Goal: Task Accomplishment & Management: Use online tool/utility

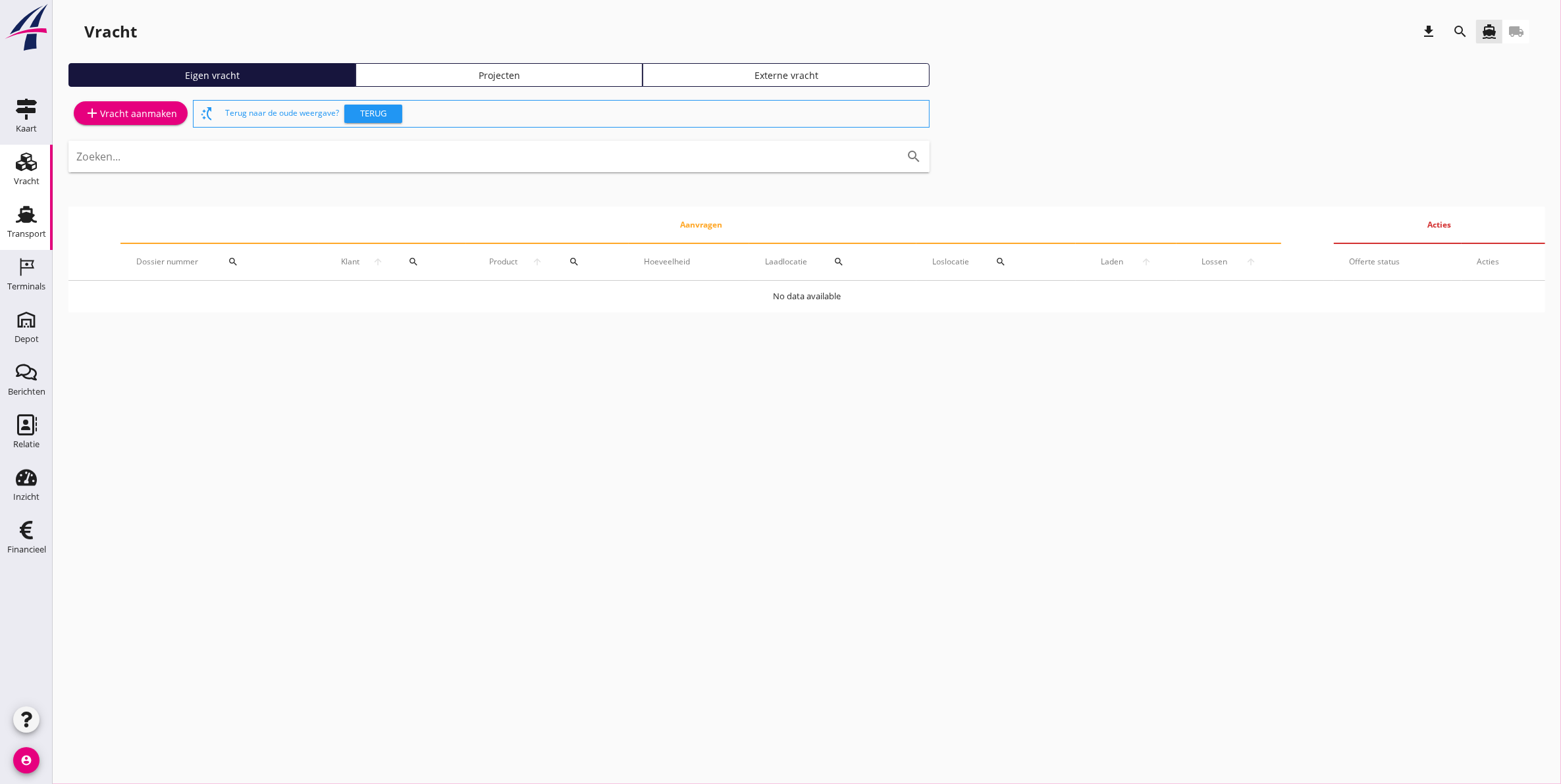
click at [36, 224] on icon "Transport" at bounding box center [26, 214] width 21 height 21
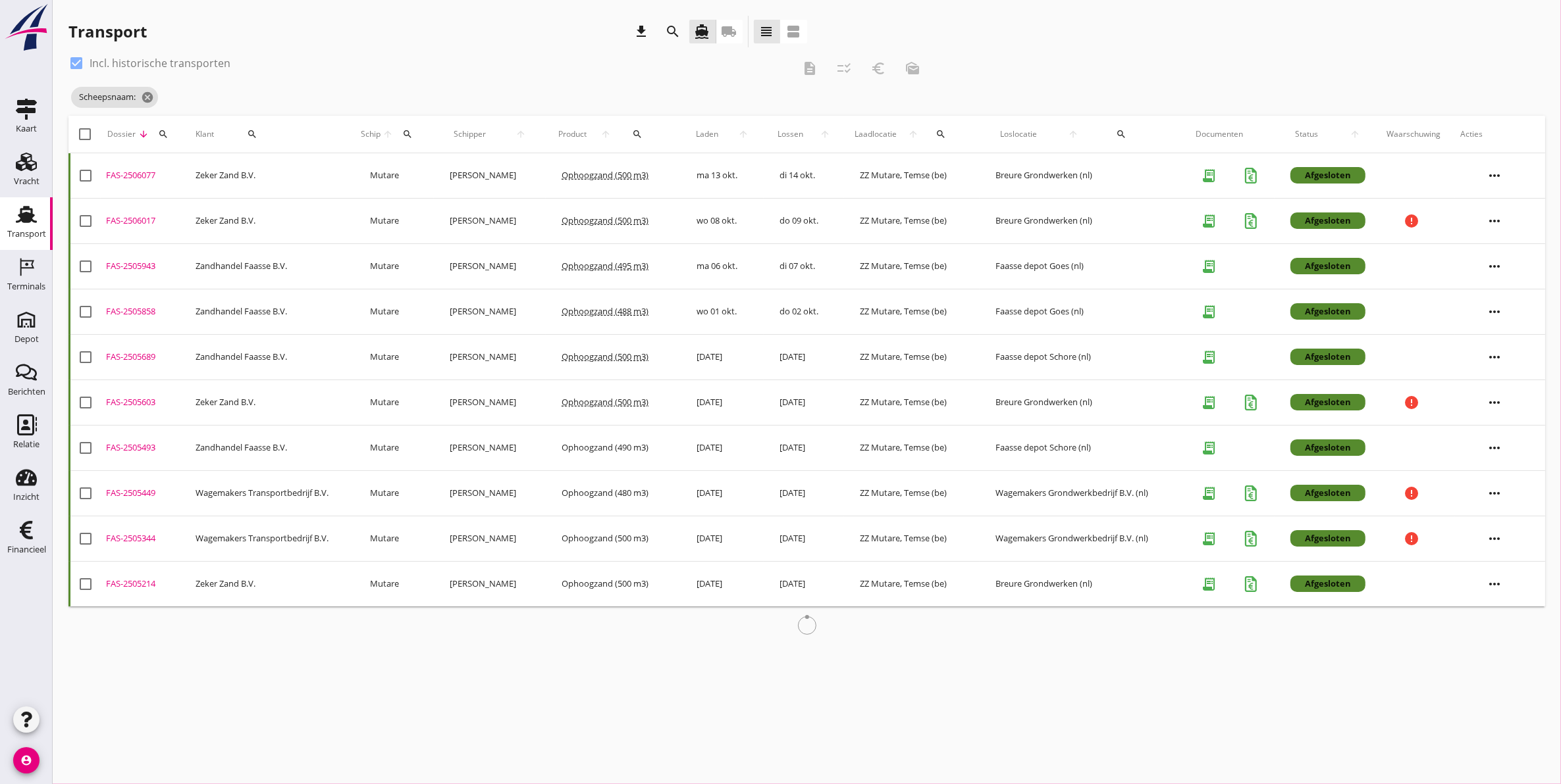
click at [303, 133] on div "Klant search" at bounding box center [272, 134] width 154 height 32
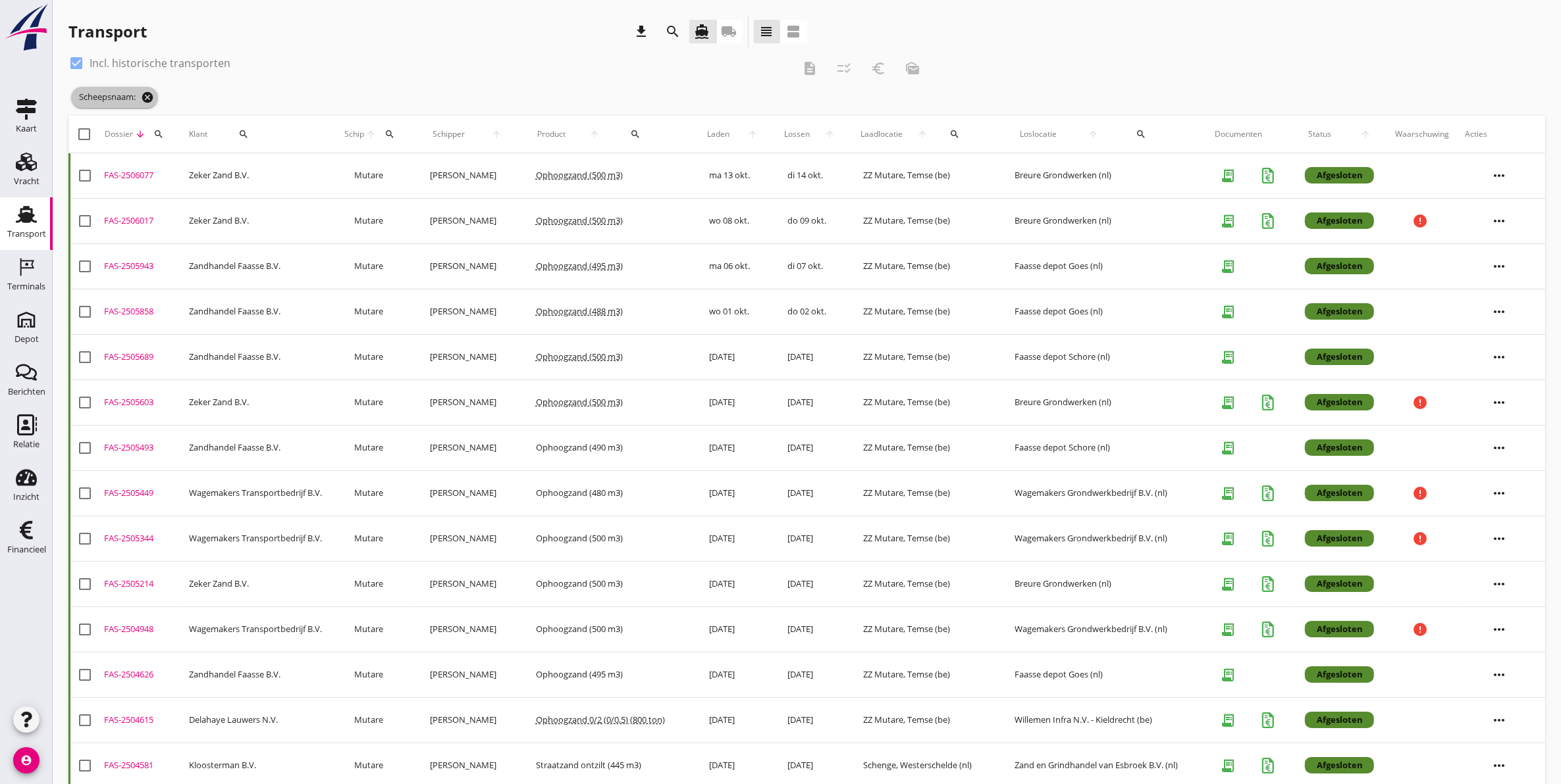
click at [145, 90] on icon "cancel" at bounding box center [147, 97] width 13 height 13
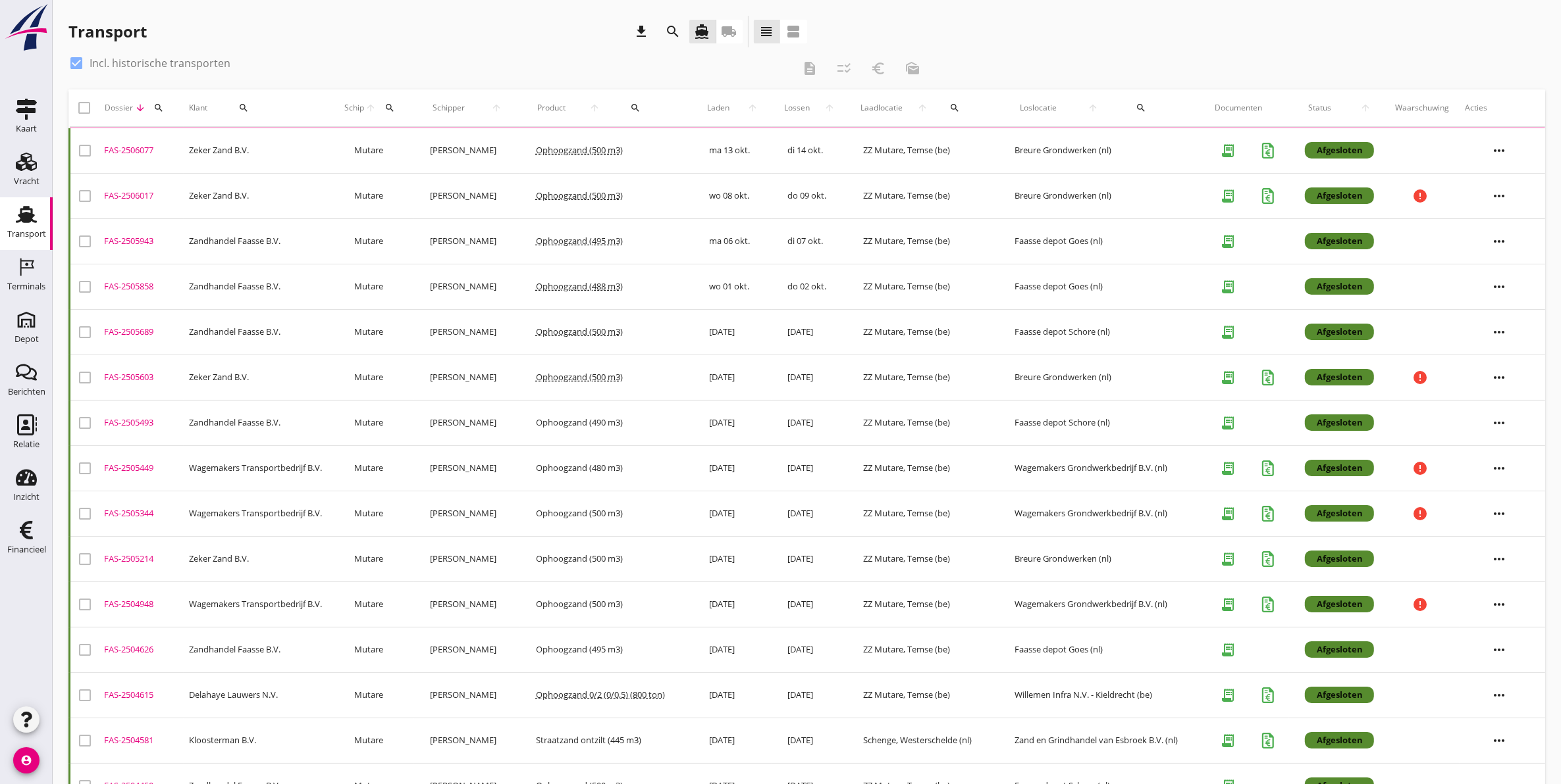
click at [155, 108] on icon "search" at bounding box center [159, 108] width 11 height 11
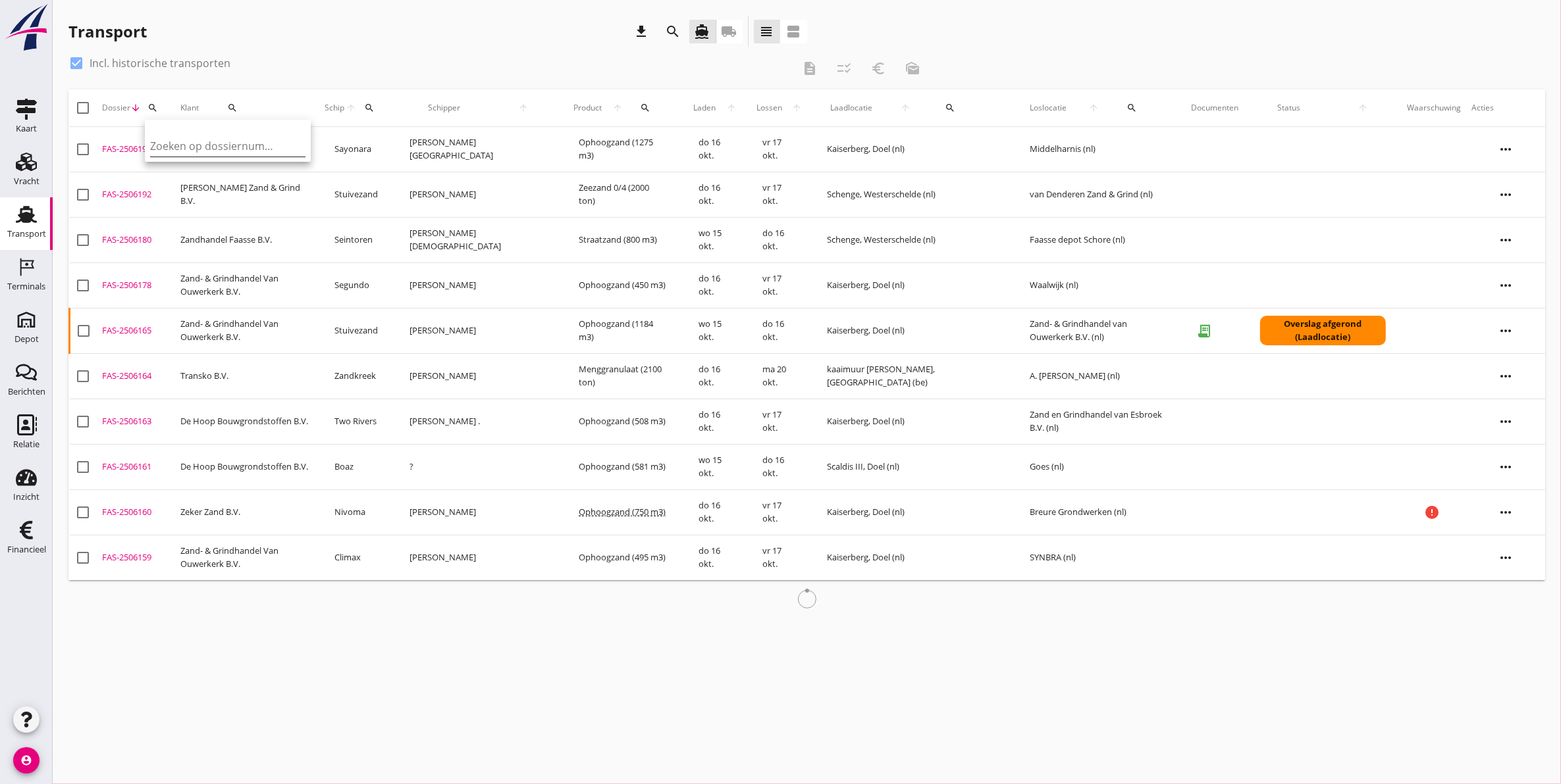
click at [208, 149] on input "Zoeken op dossiernummer..." at bounding box center [218, 146] width 137 height 21
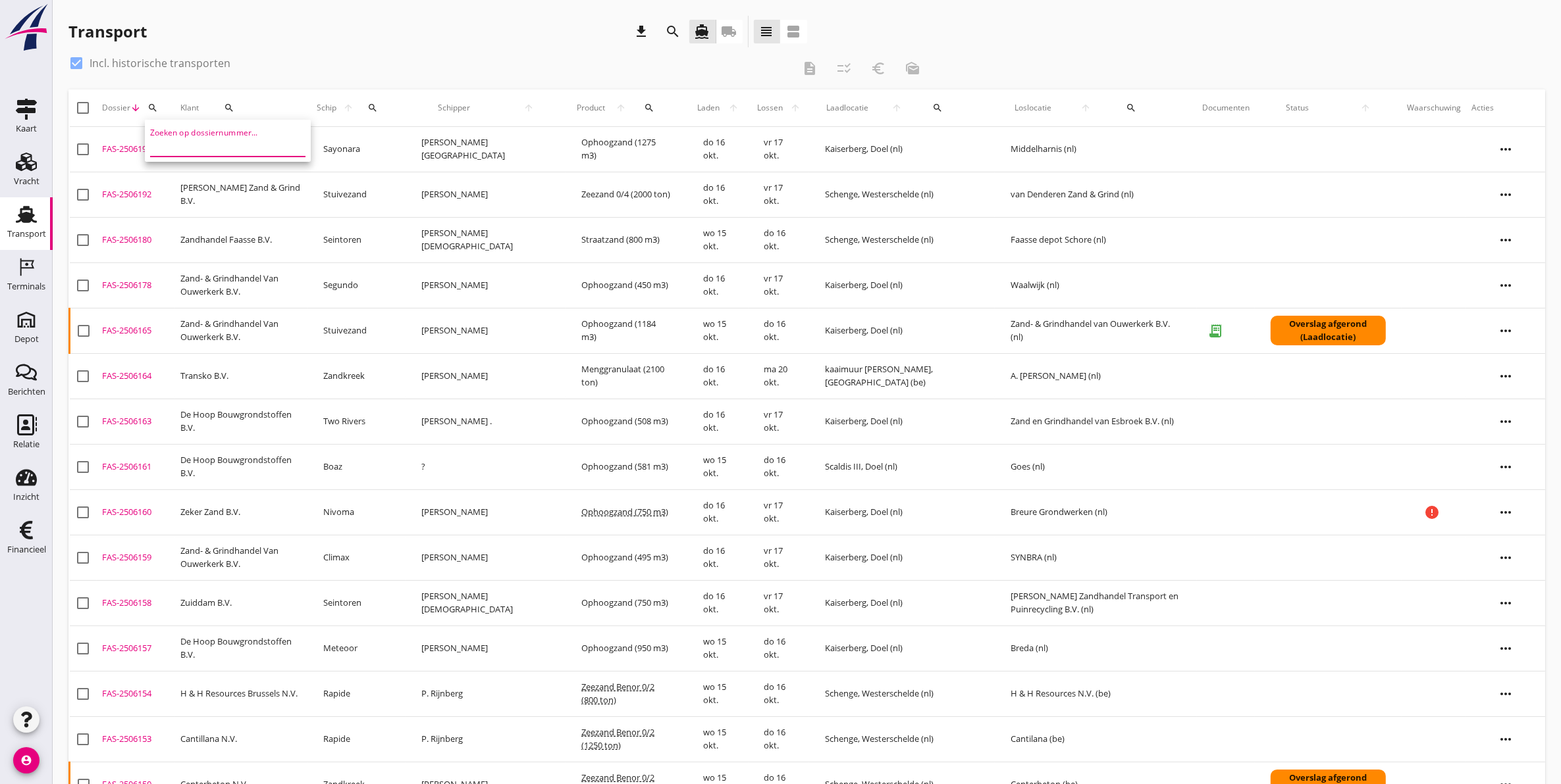
type input "5"
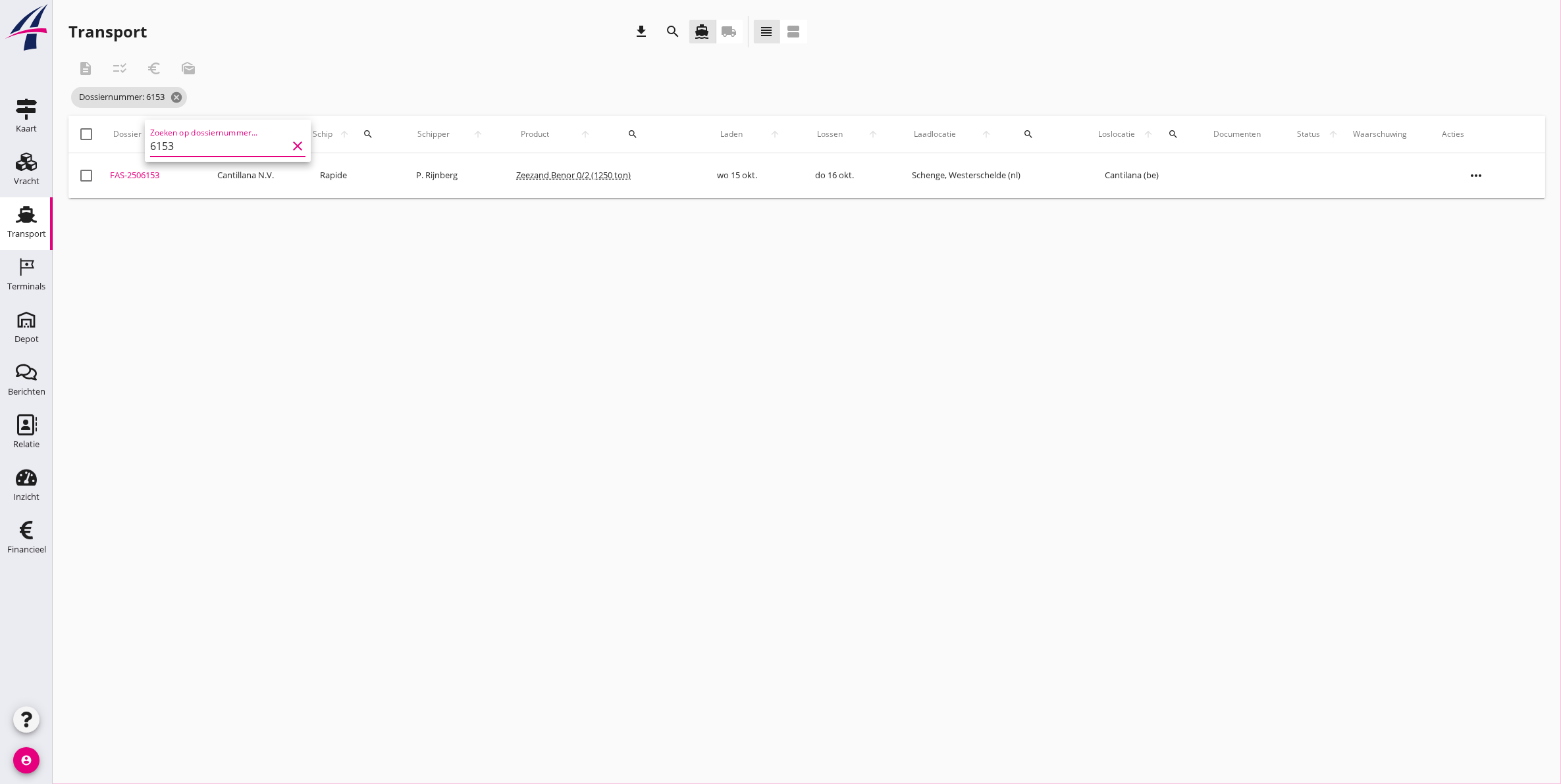
type input "6153"
click at [145, 176] on div "FAS-2506153" at bounding box center [158, 176] width 97 height 13
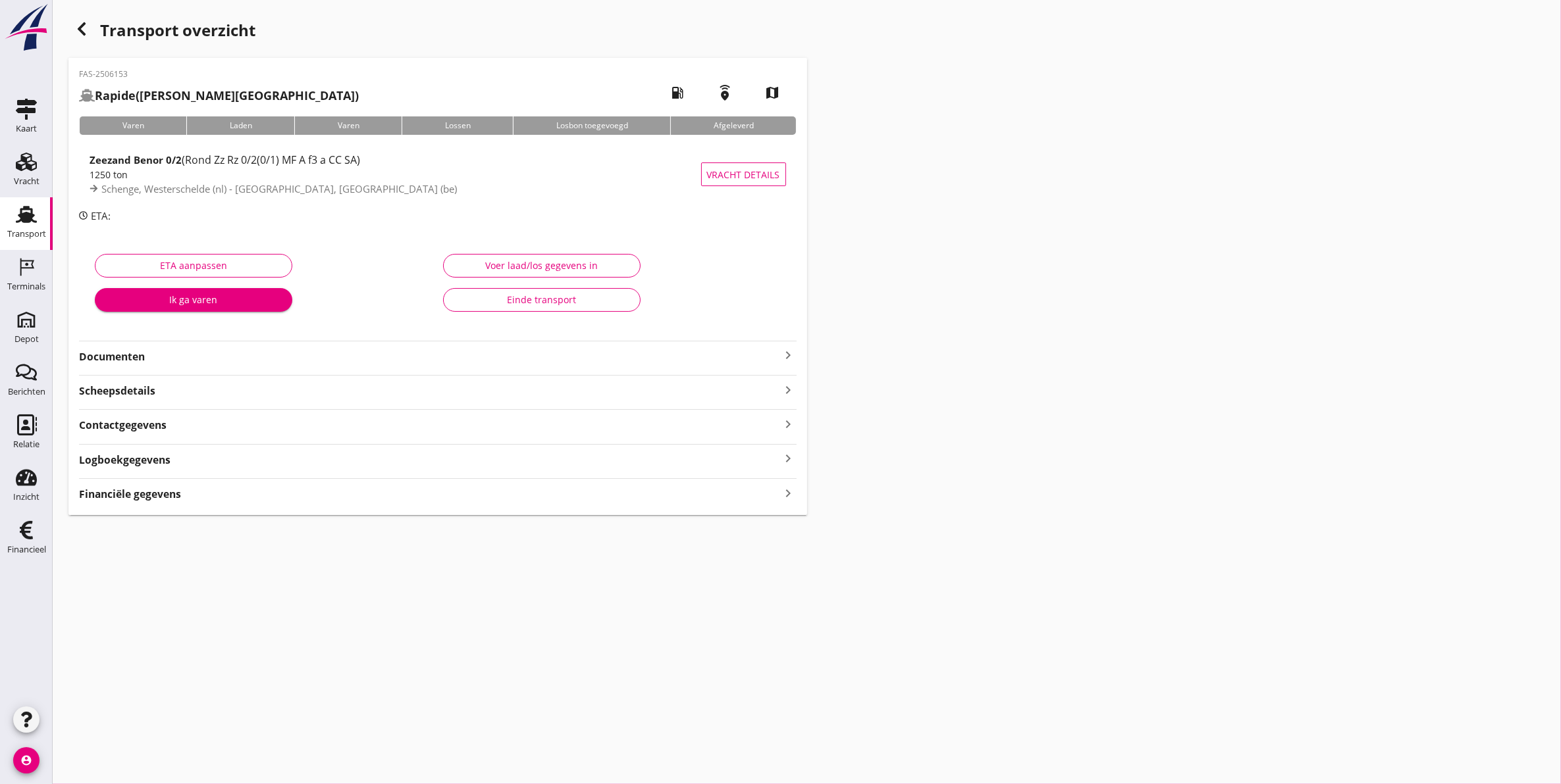
click at [196, 373] on div "FAS-2506153 Rapide (P. Rijnberg) local_gas_station emergency_share map Varen La…" at bounding box center [437, 286] width 738 height 457
click at [198, 359] on strong "Documenten" at bounding box center [430, 357] width 702 height 15
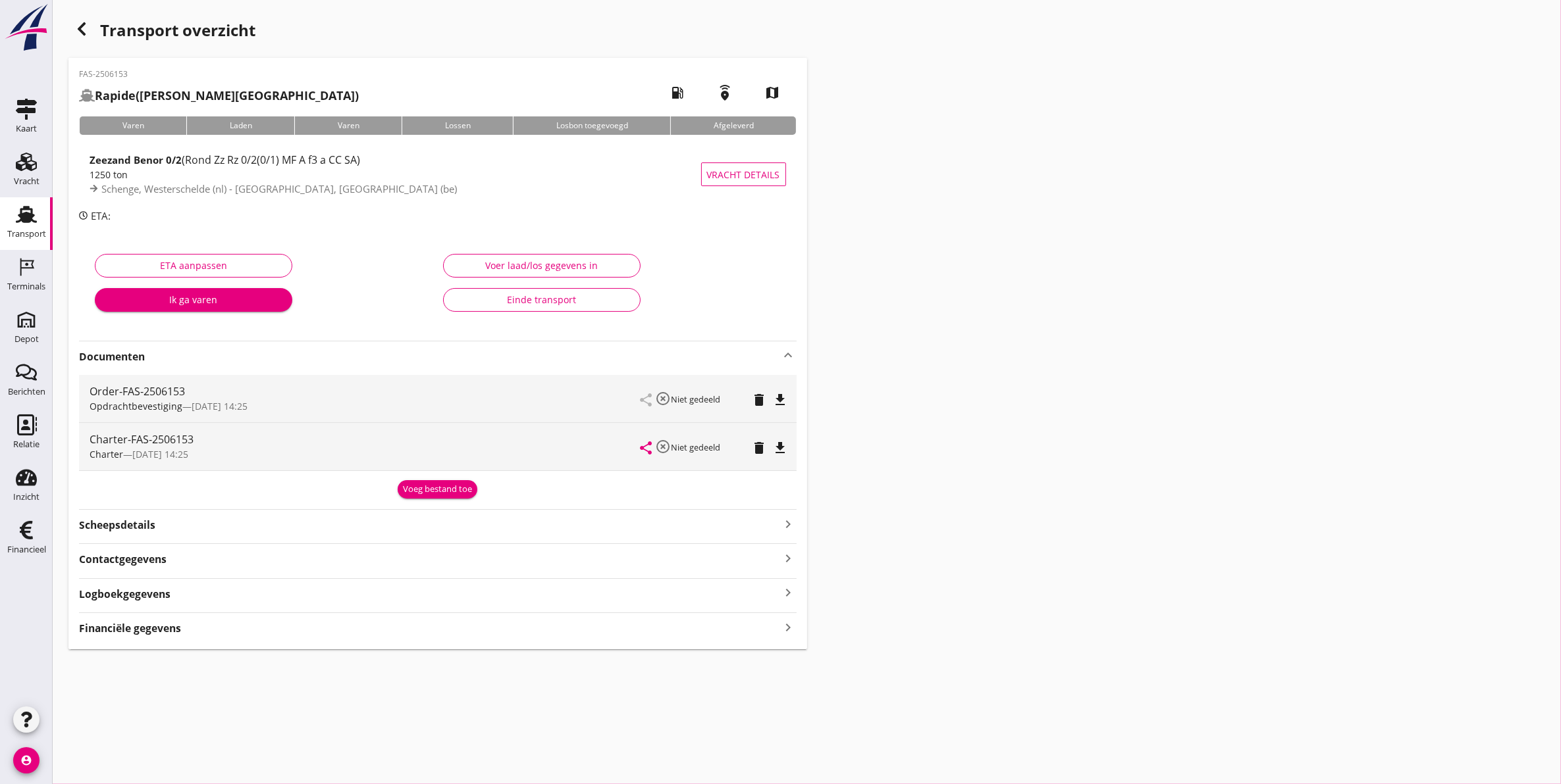
click at [406, 480] on button "Voeg bestand toe" at bounding box center [437, 490] width 80 height 19
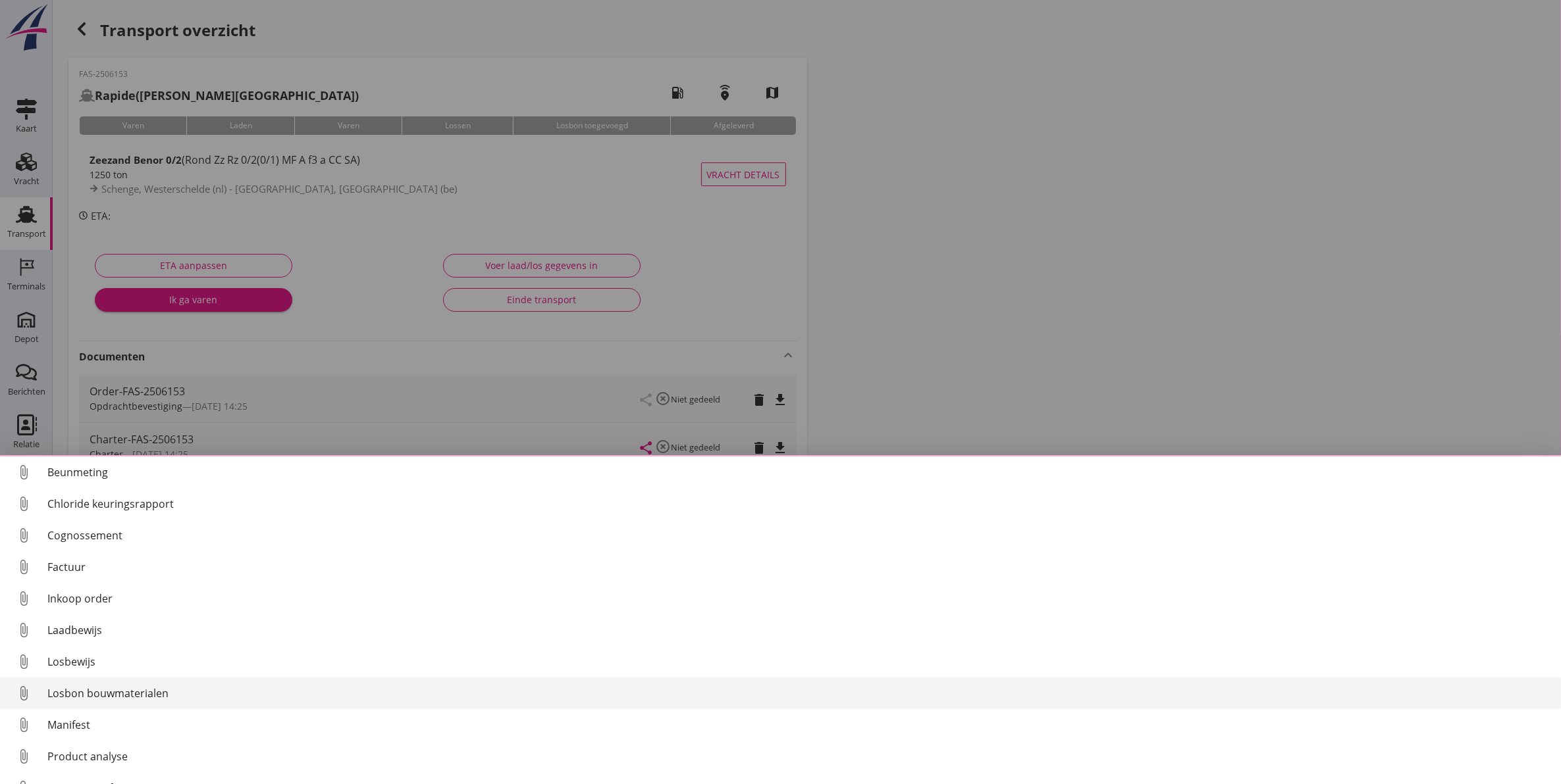
click at [146, 693] on div "Losbon bouwmaterialen" at bounding box center [799, 694] width 1503 height 16
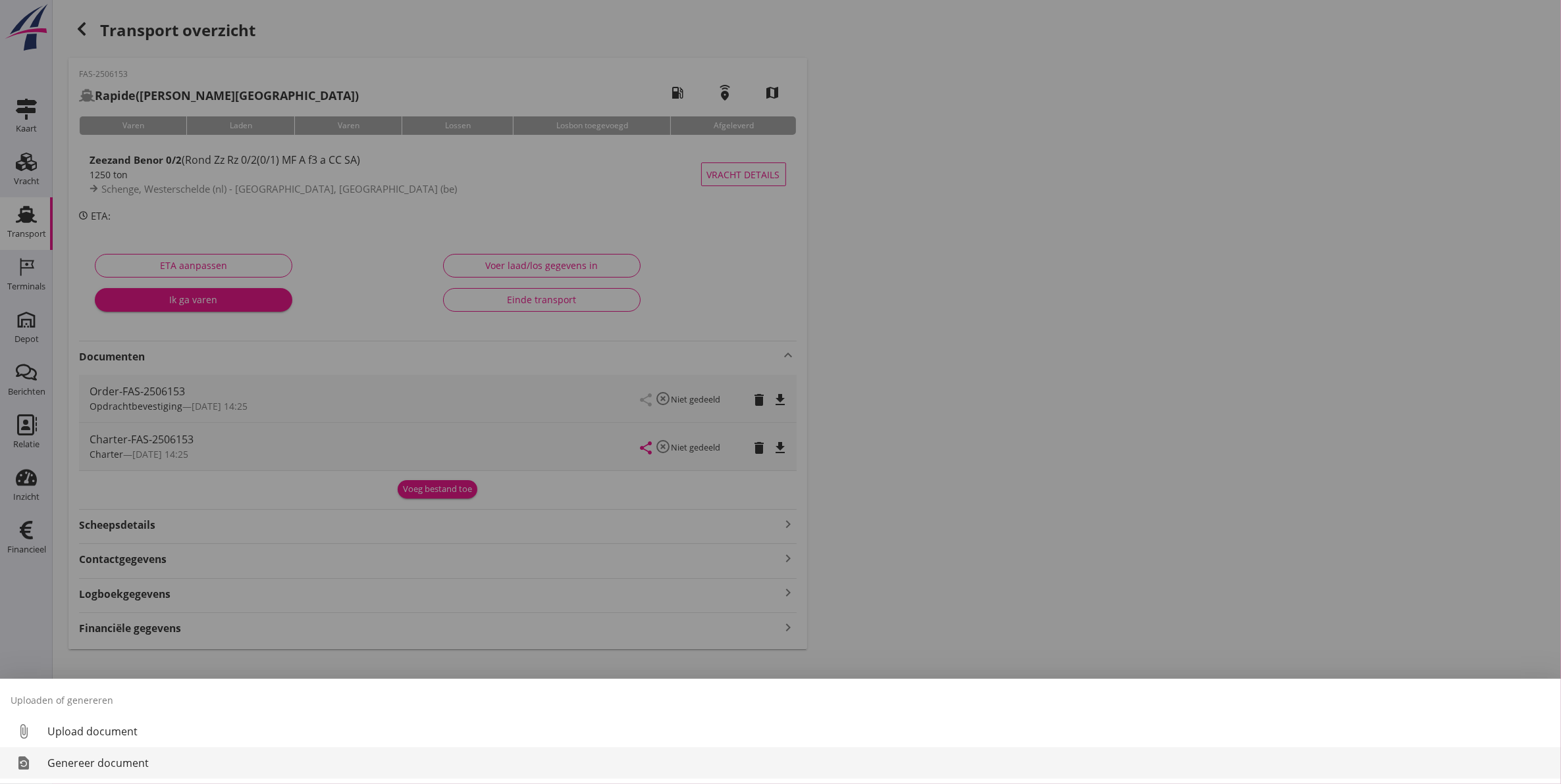
click at [196, 767] on div "Genereer document" at bounding box center [799, 763] width 1503 height 16
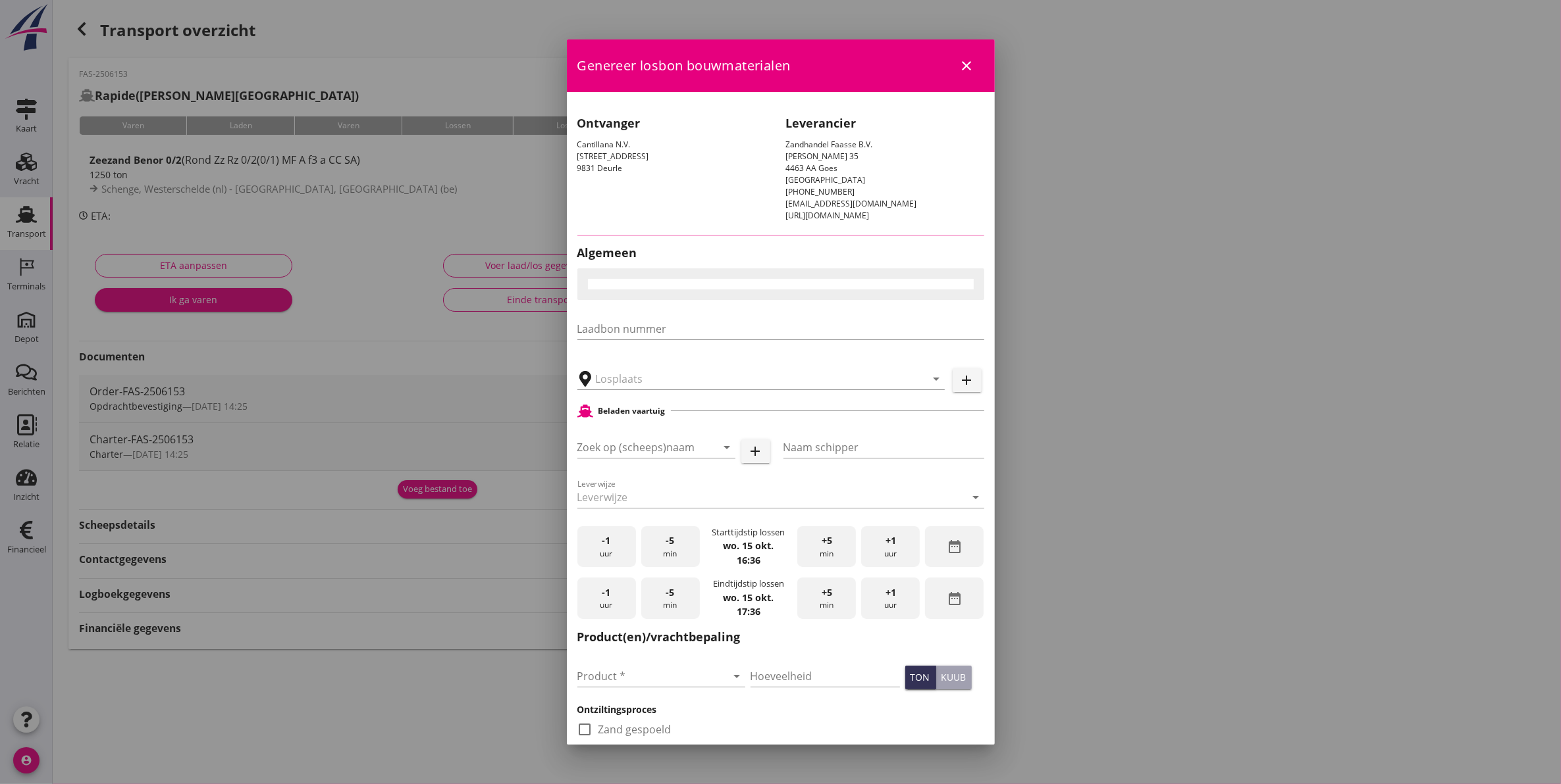
type input "Cantilana, Sint-Pieters-Leeuw"
checkbox input "true"
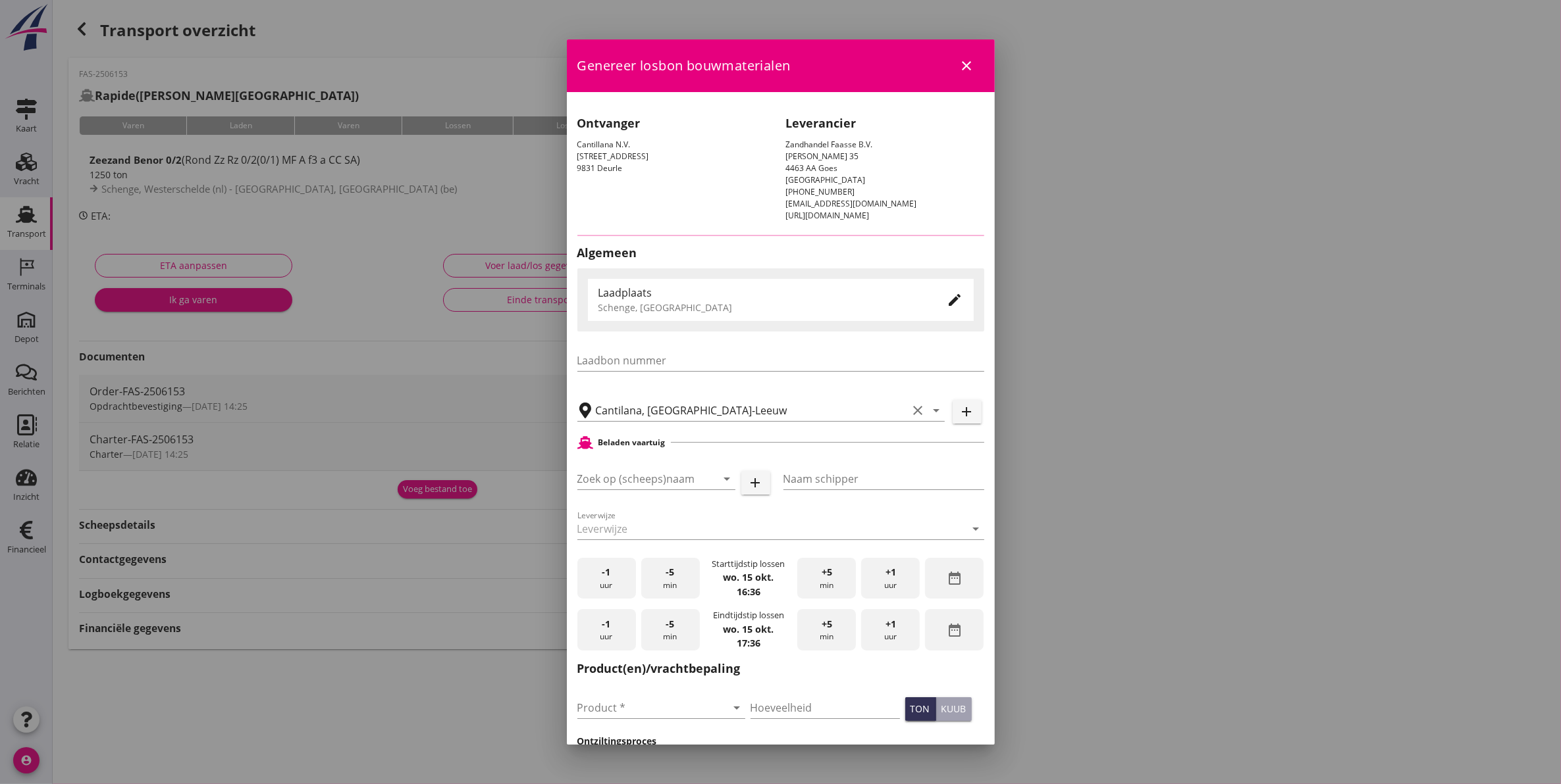
type input "Rapide"
type input "P. Rijnberg"
type input "Zeezand Benor 0/2 (6120)"
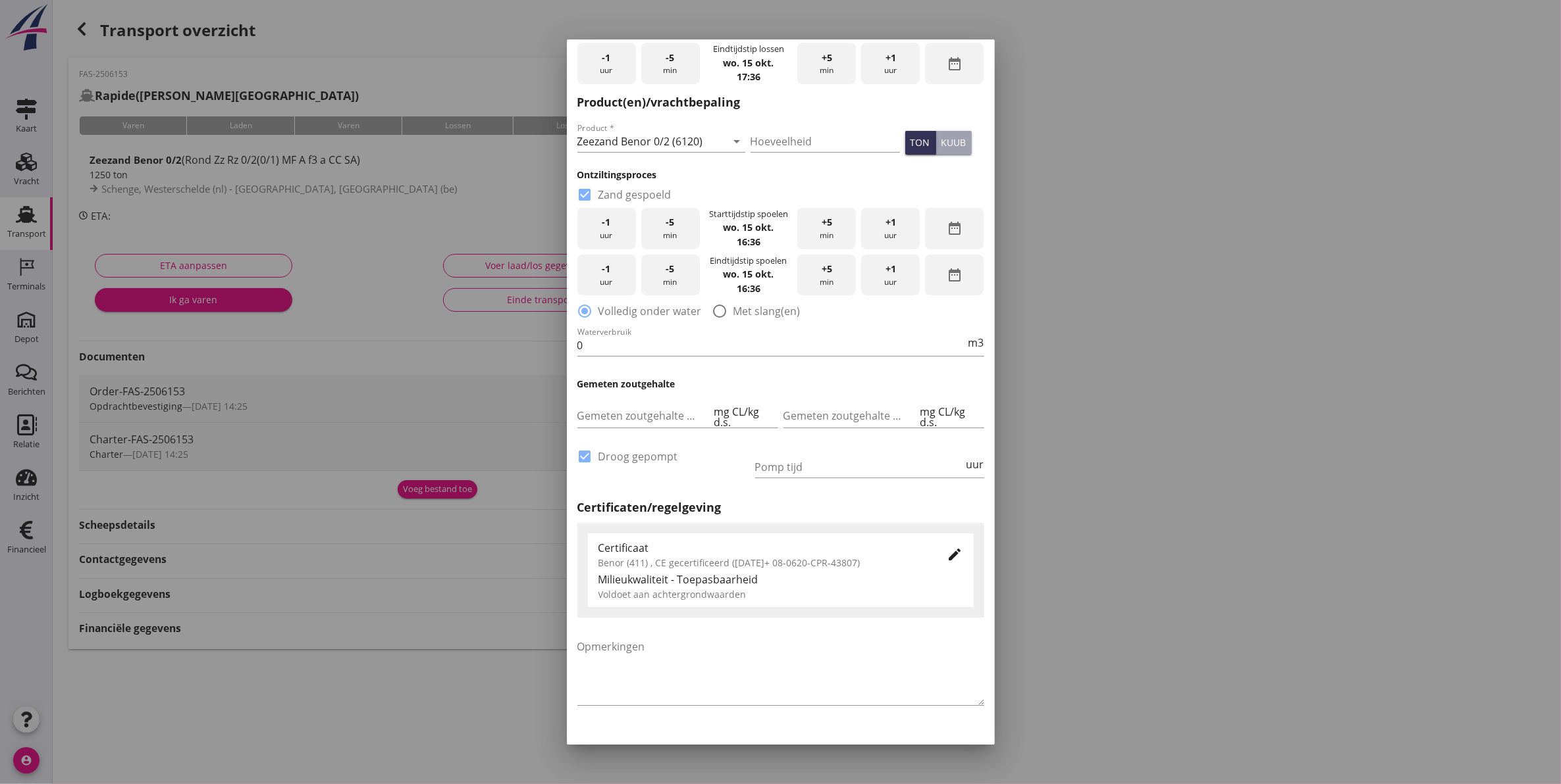
scroll to position [586, 0]
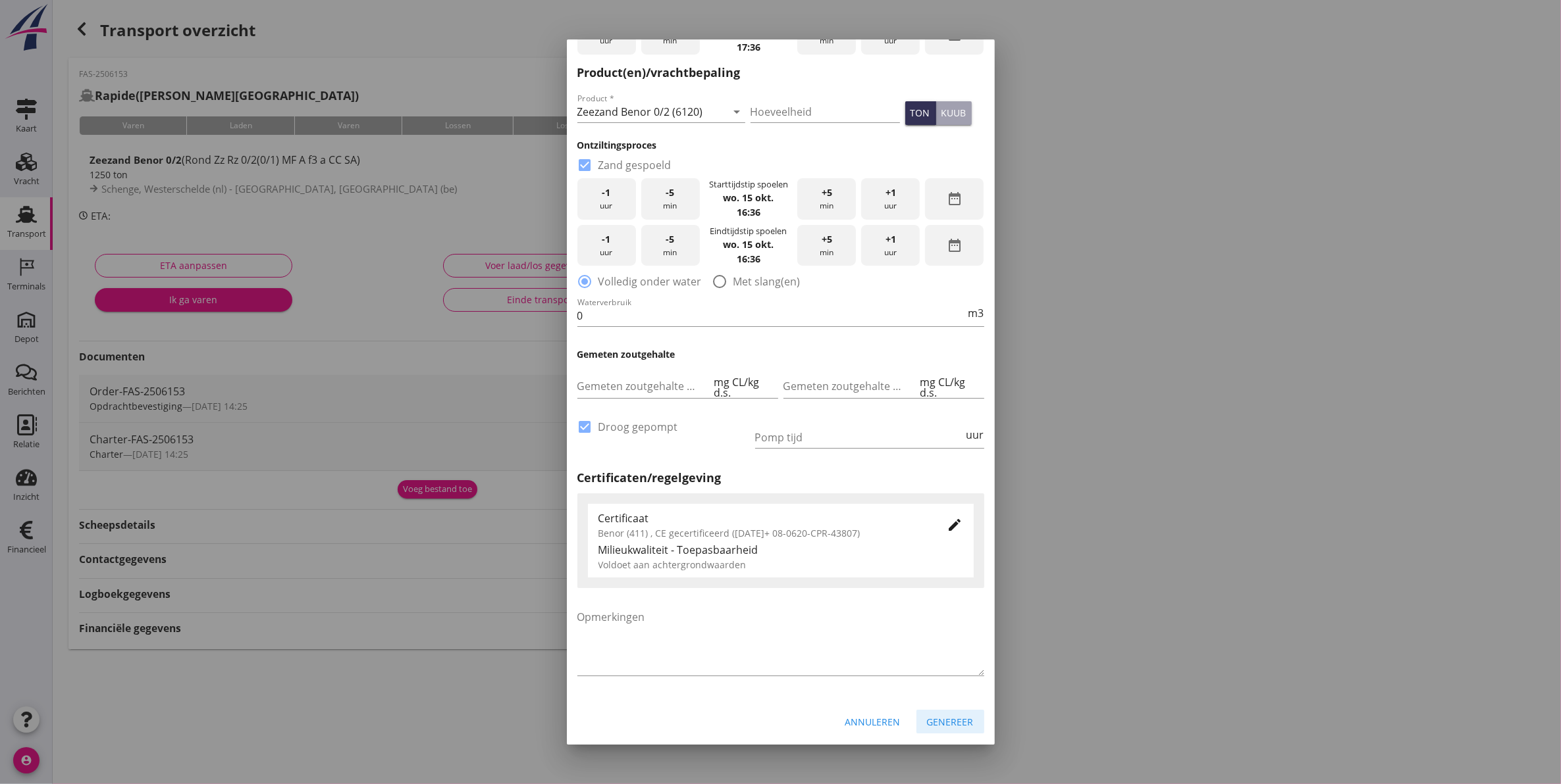
click at [953, 731] on button "Genereer" at bounding box center [950, 722] width 68 height 24
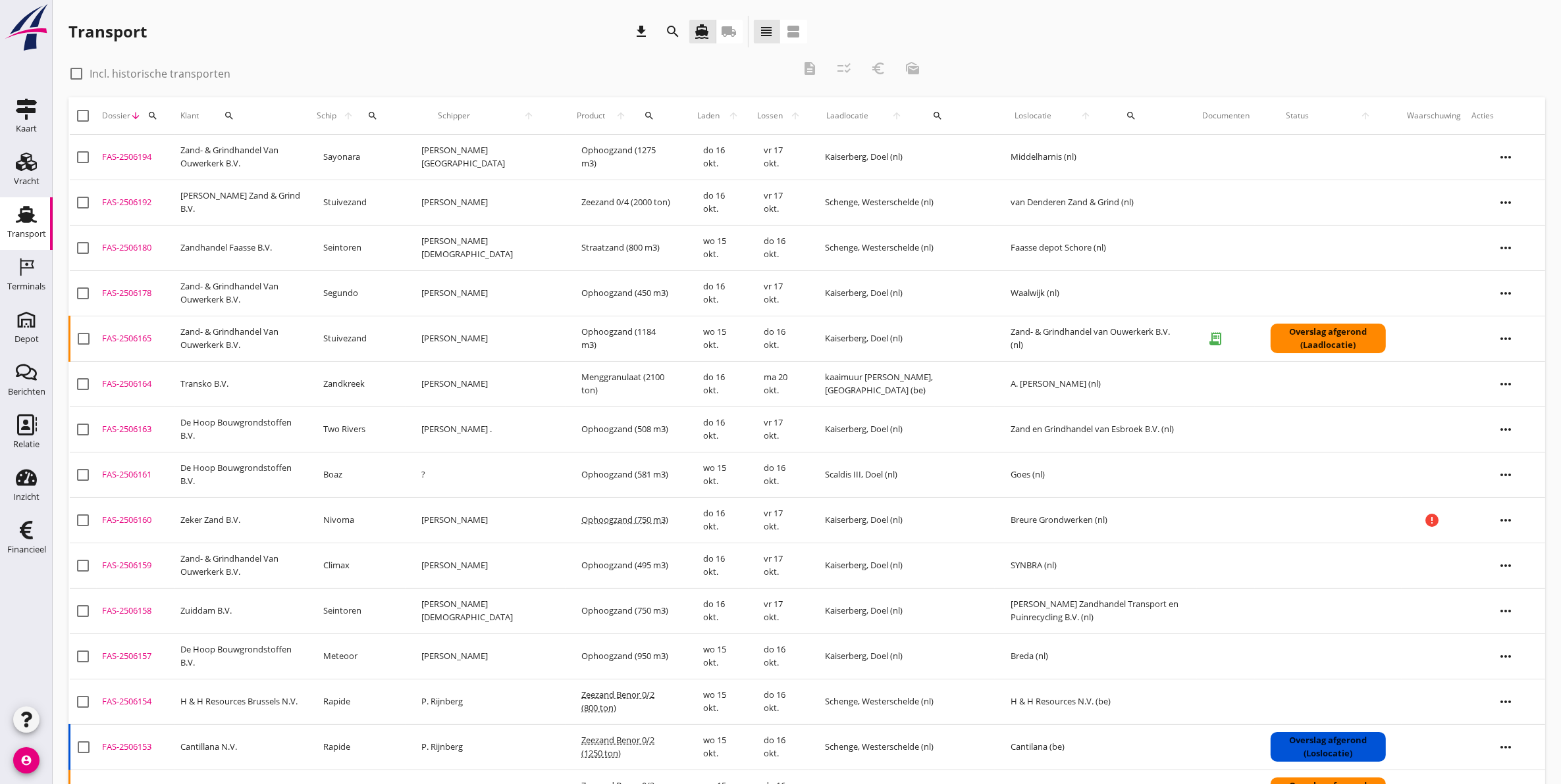
click at [149, 113] on icon "search" at bounding box center [152, 116] width 11 height 11
click at [208, 158] on input "Zoeken op dossiernummer..." at bounding box center [214, 154] width 137 height 21
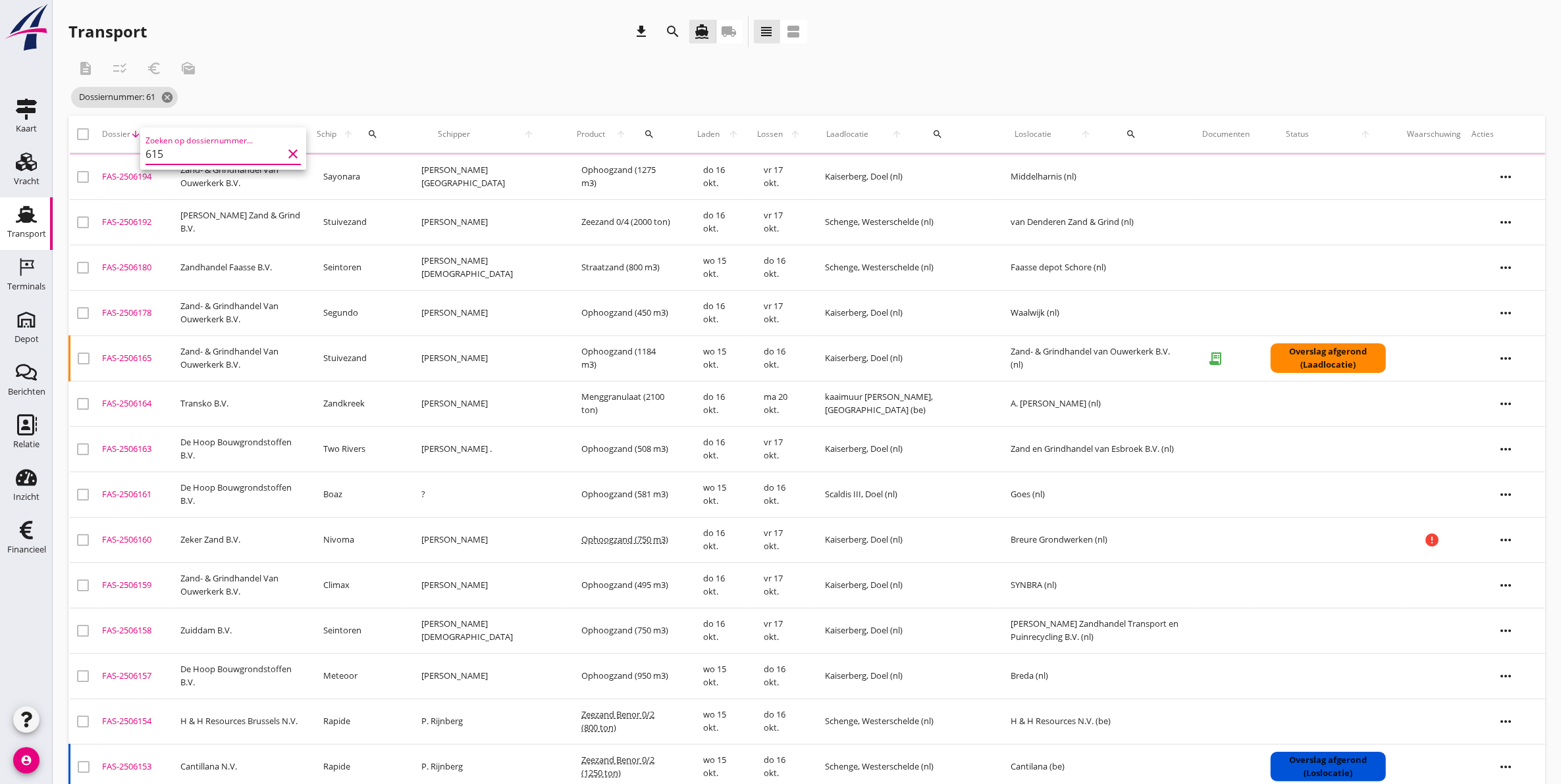
type input "6154"
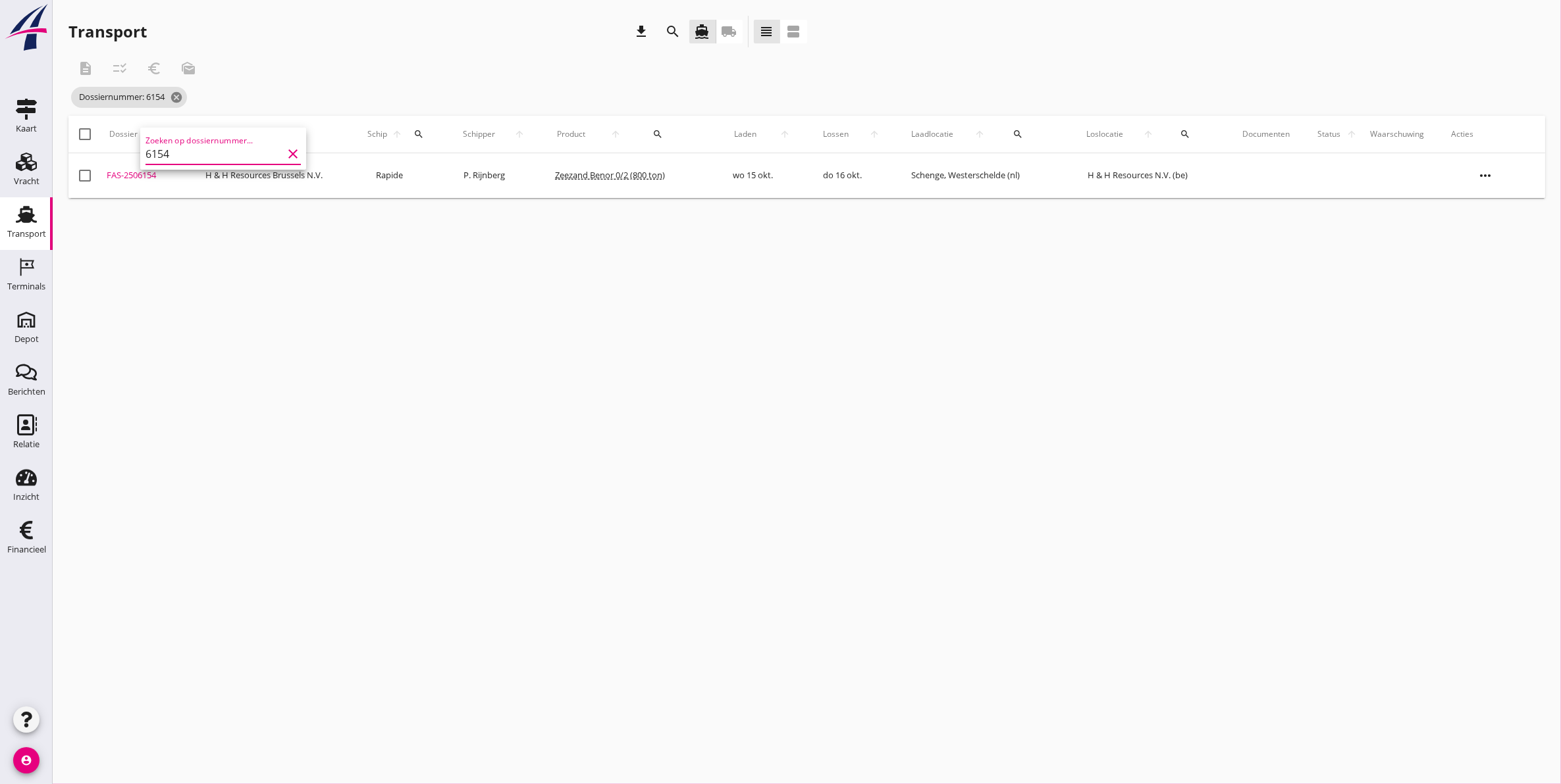
click at [127, 177] on div "FAS-2506154" at bounding box center [150, 176] width 88 height 13
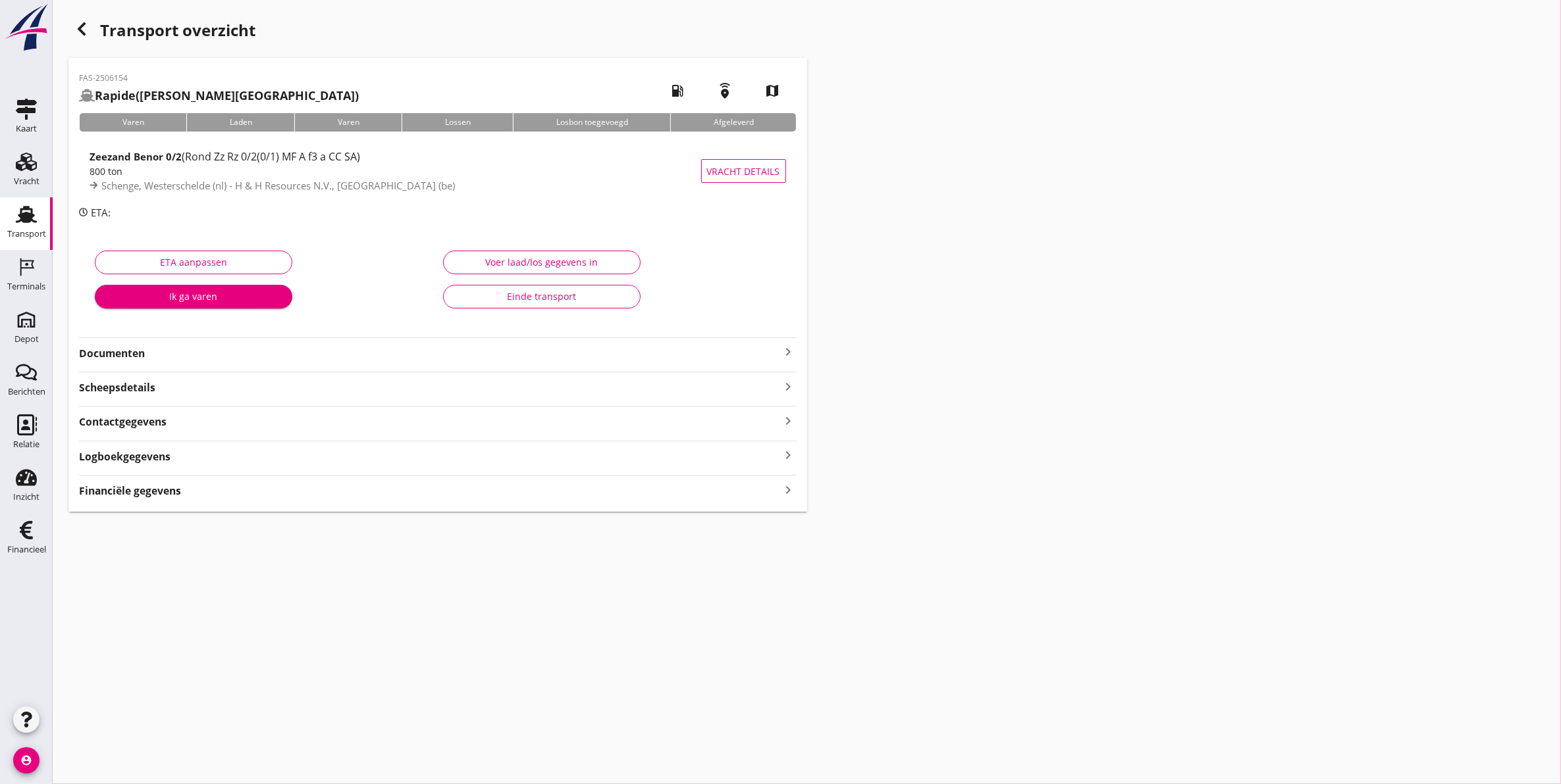
click at [147, 360] on strong "Documenten" at bounding box center [430, 353] width 702 height 15
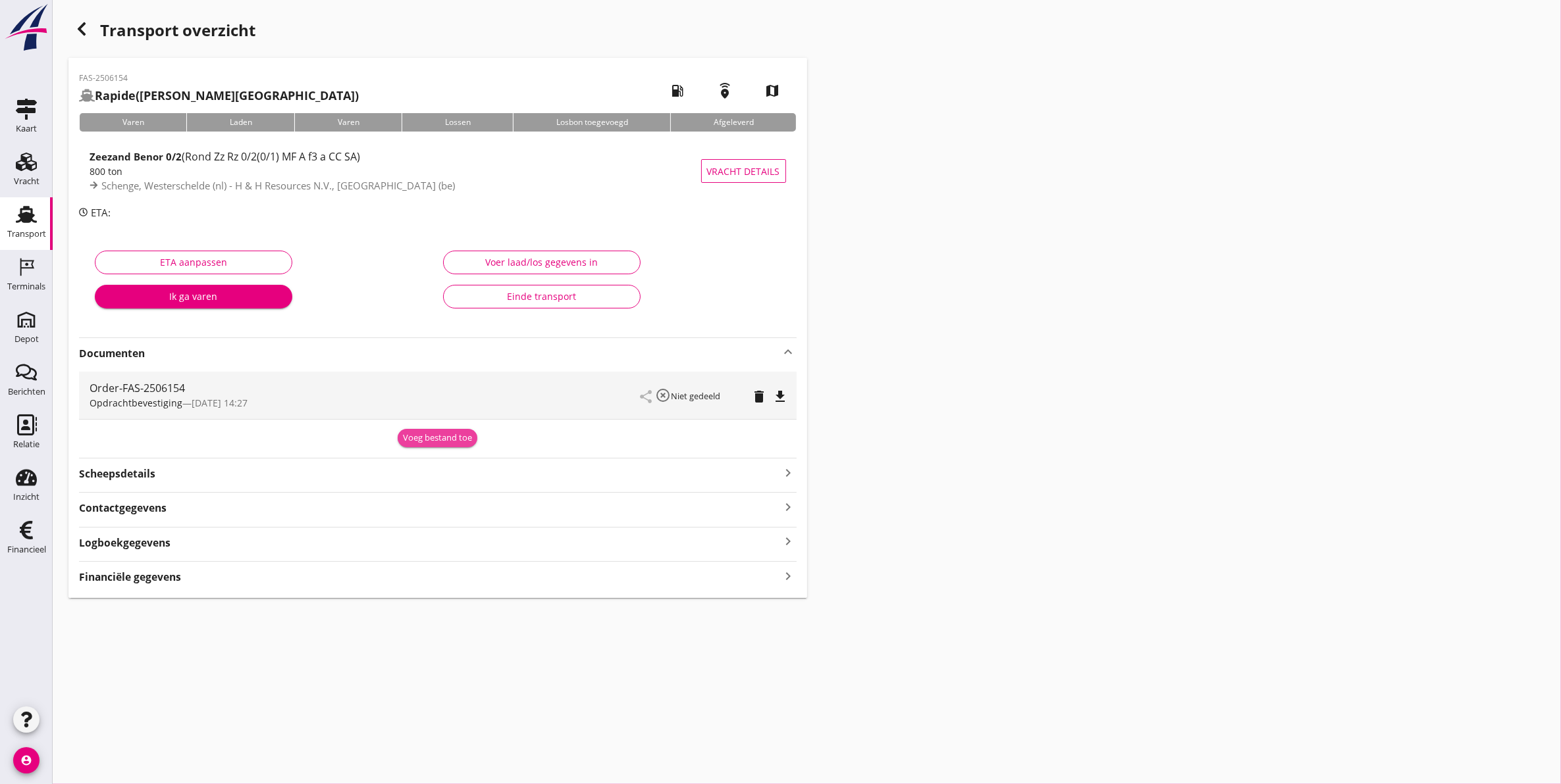
click at [431, 436] on div "Voeg bestand toe" at bounding box center [437, 438] width 69 height 13
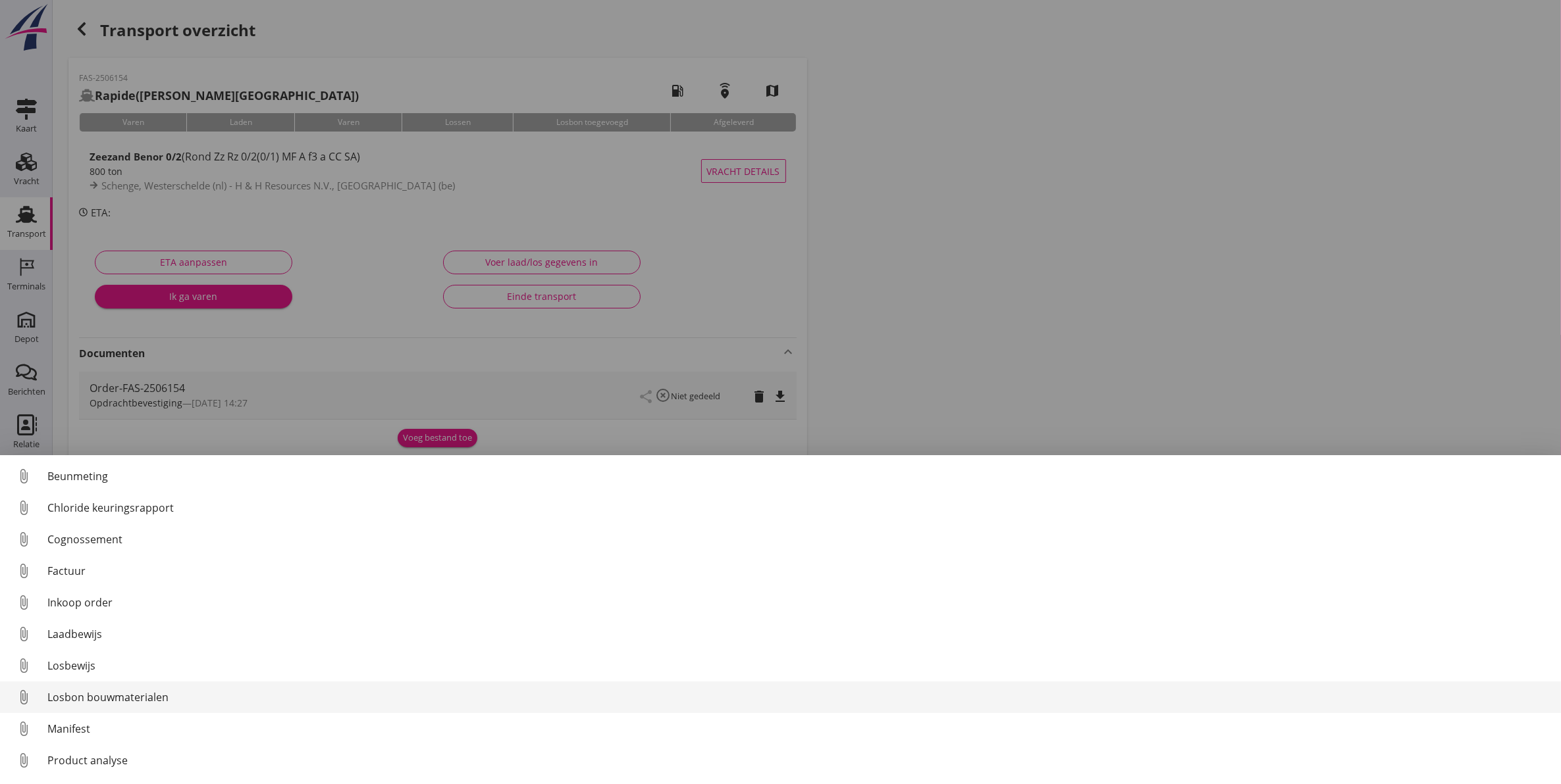
click at [179, 695] on div "Losbon bouwmaterialen" at bounding box center [799, 697] width 1503 height 16
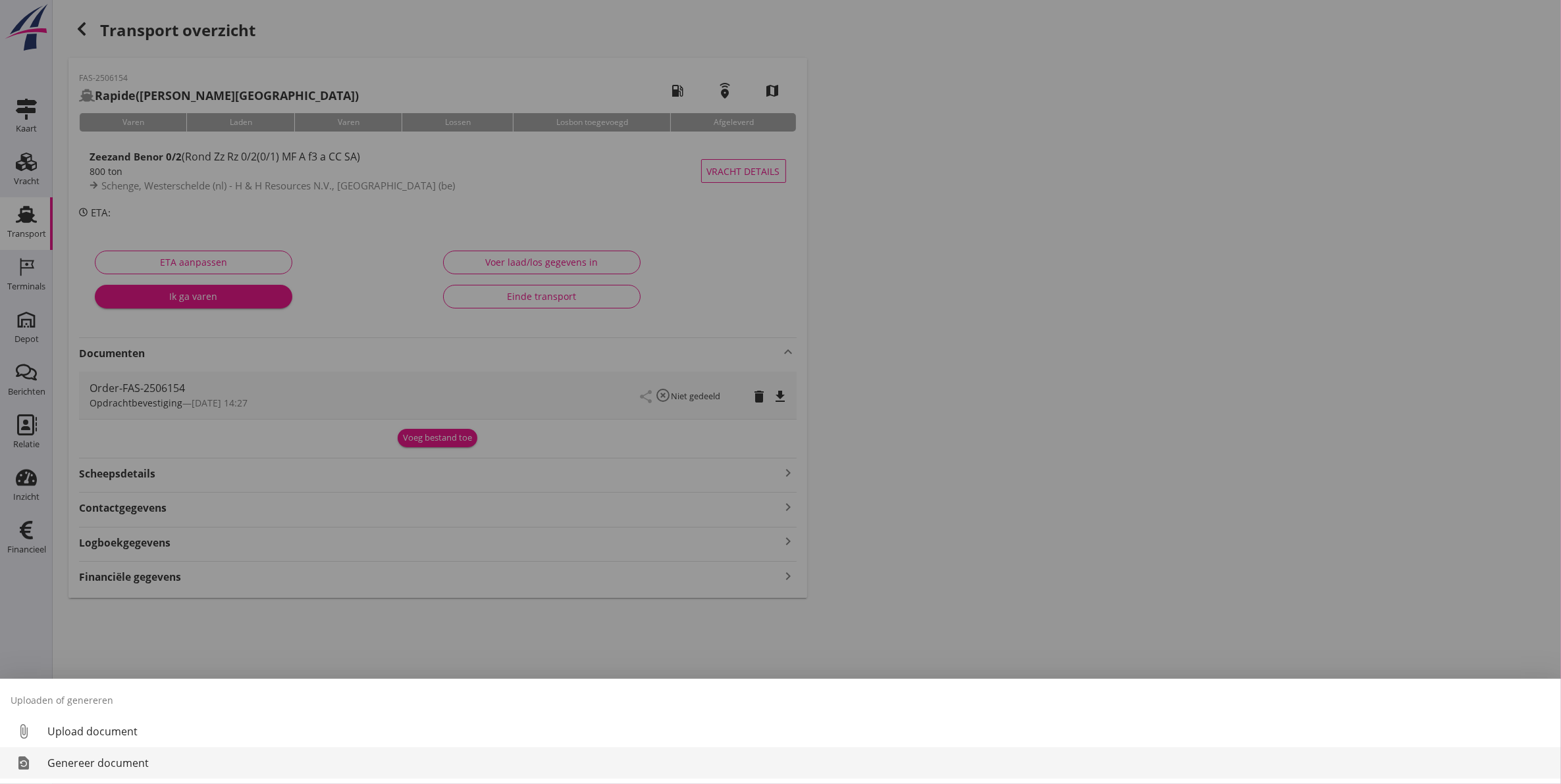
click at [96, 767] on div "Genereer document" at bounding box center [799, 763] width 1503 height 16
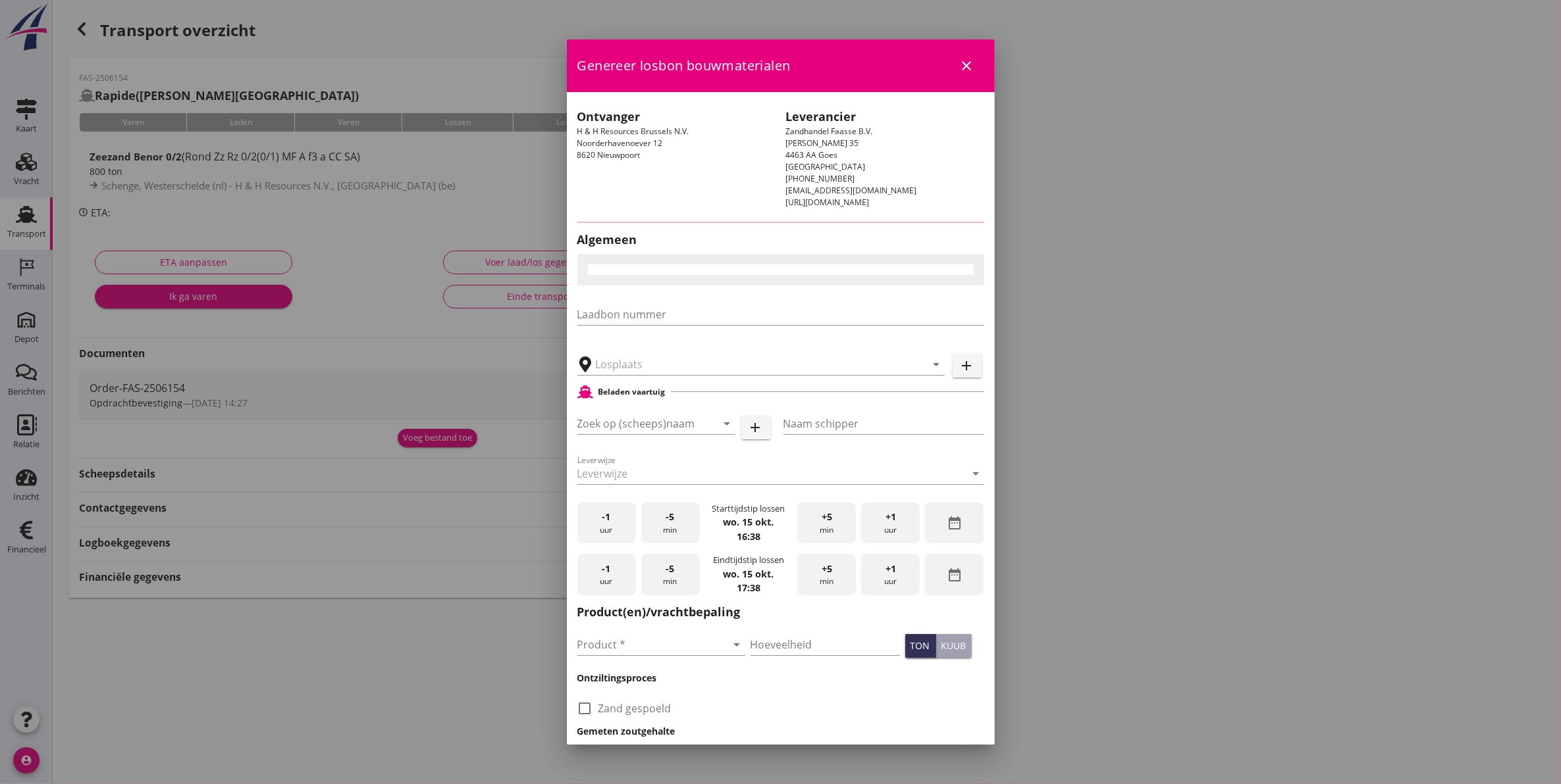
type input "H & H Resources N.V., [GEOGRAPHIC_DATA]"
checkbox input "true"
type input "Rapide"
type input "P. Rijnberg"
type input "Zeezand Benor 0/2 (6120)"
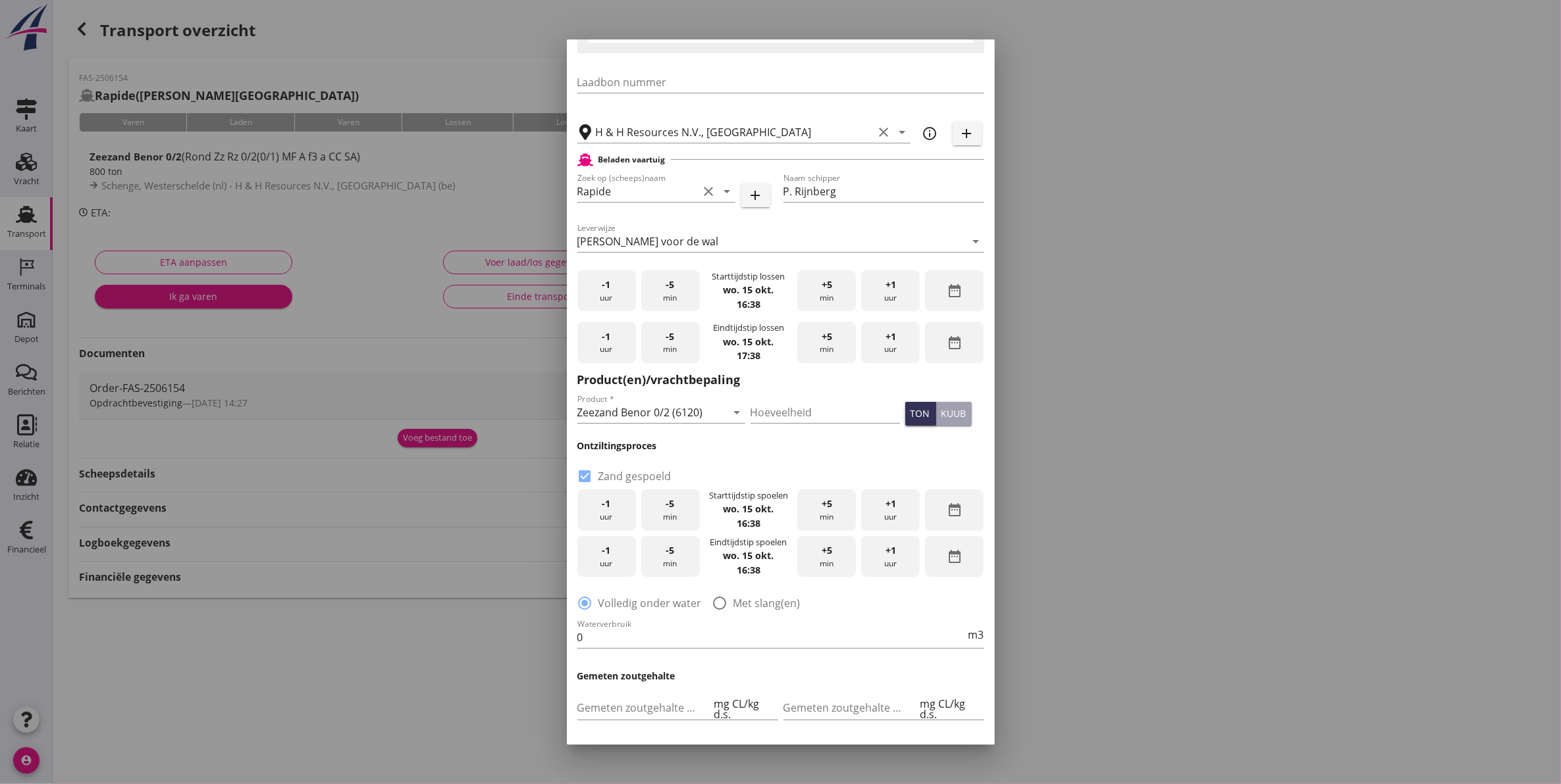
scroll to position [567, 0]
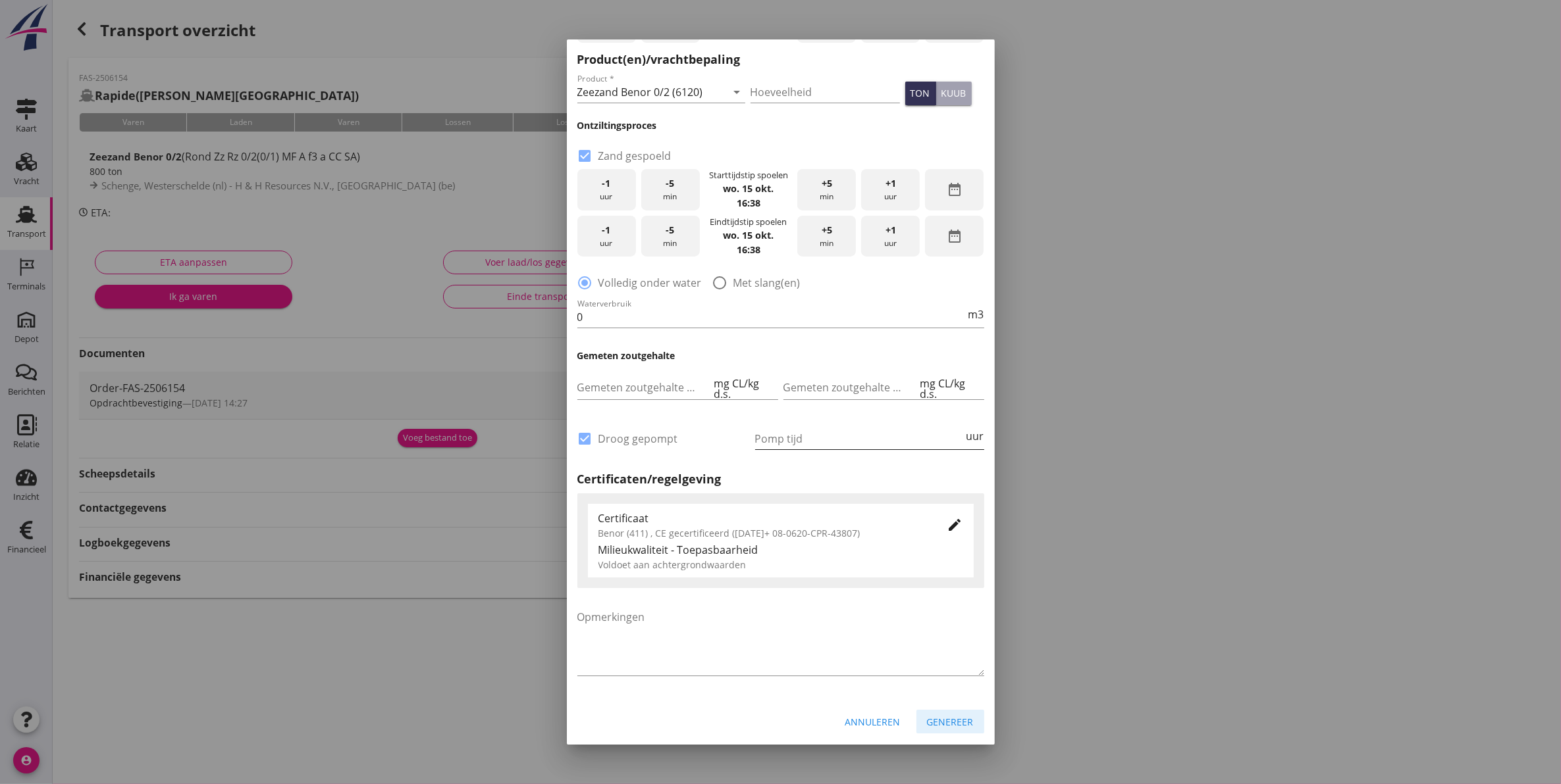
drag, startPoint x: 933, startPoint y: 711, endPoint x: 873, endPoint y: 436, distance: 281.5
click at [873, 436] on form "Genereer losbon bouwmaterialen close Ontvanger H & H Resources [GEOGRAPHIC_DATA…" at bounding box center [781, 108] width 428 height 1272
click at [937, 710] on button "Genereer" at bounding box center [950, 722] width 68 height 24
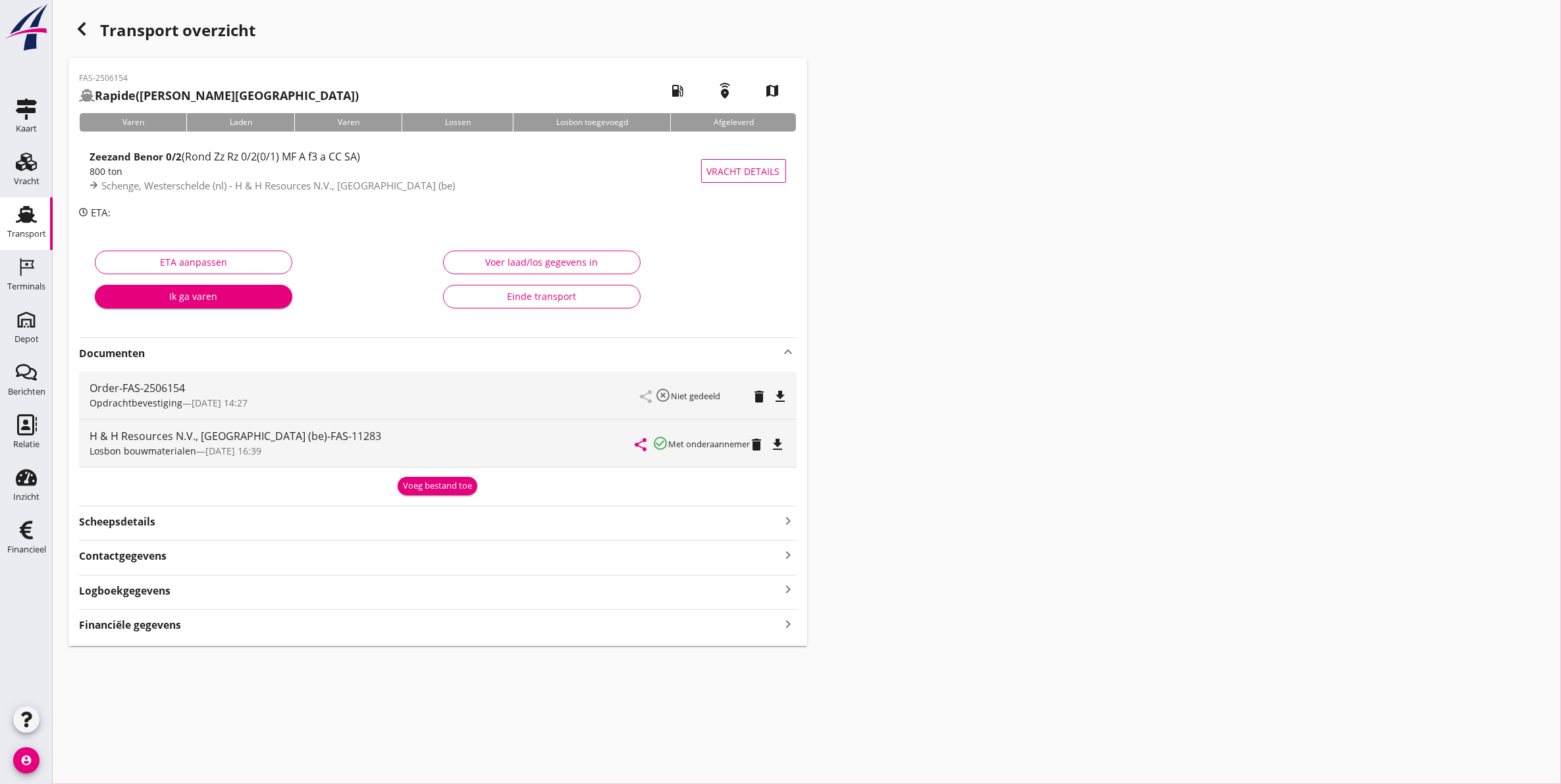
click at [994, 530] on div "Transport overzicht FAS-2506154 Rapide ([PERSON_NAME]) local_gas_station emerge…" at bounding box center [807, 331] width 1509 height 662
